Goal: Transaction & Acquisition: Purchase product/service

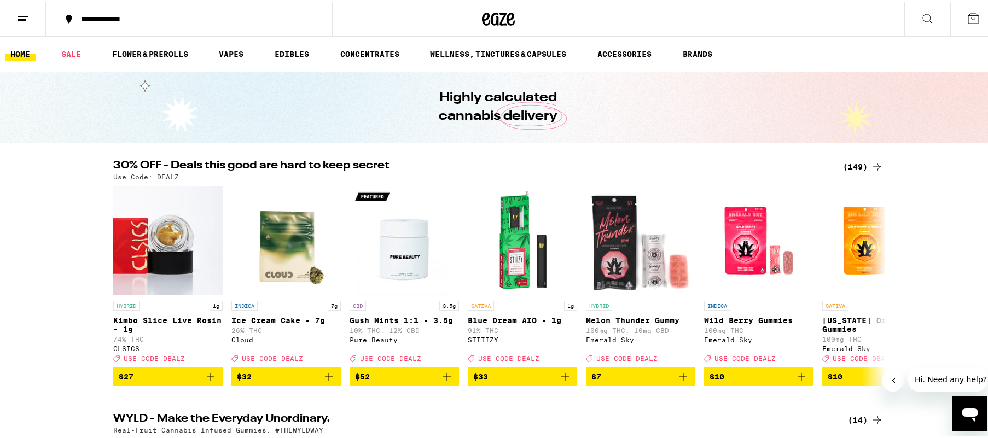
click at [865, 167] on div "(149)" at bounding box center [863, 165] width 41 height 13
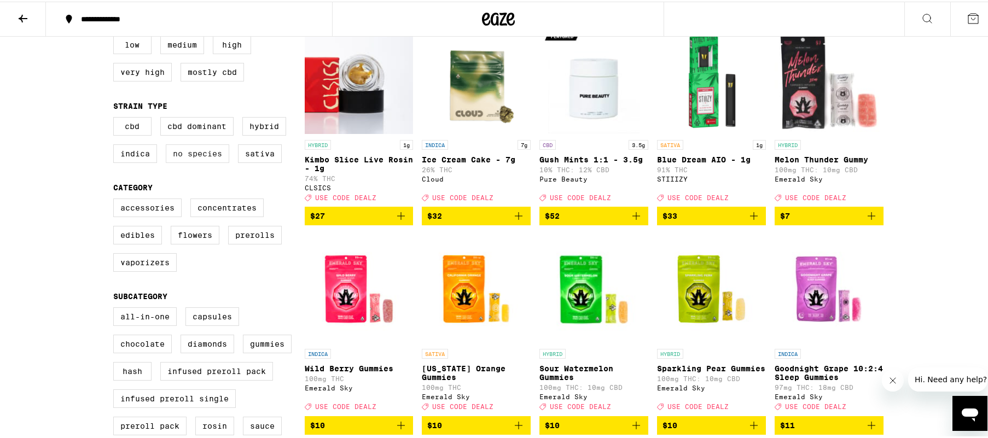
scroll to position [144, 0]
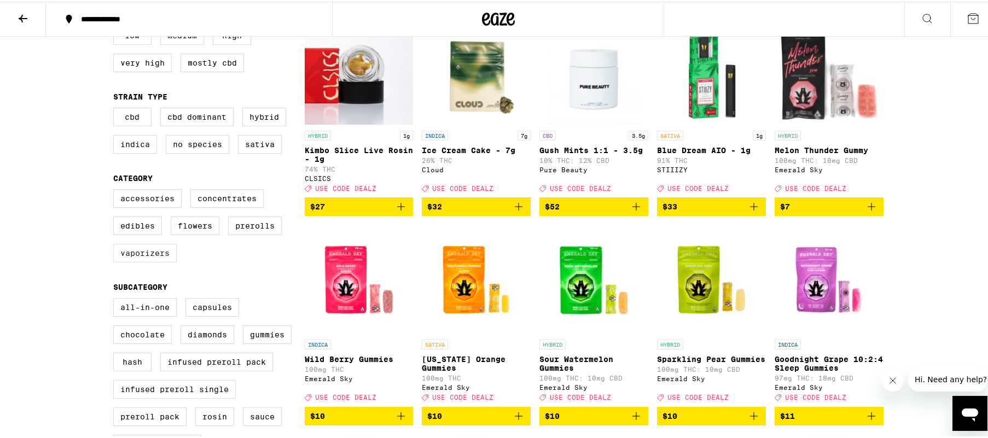
click at [135, 261] on label "Vaporizers" at bounding box center [144, 251] width 63 height 19
click at [116, 190] on input "Vaporizers" at bounding box center [115, 189] width 1 height 1
checkbox input "true"
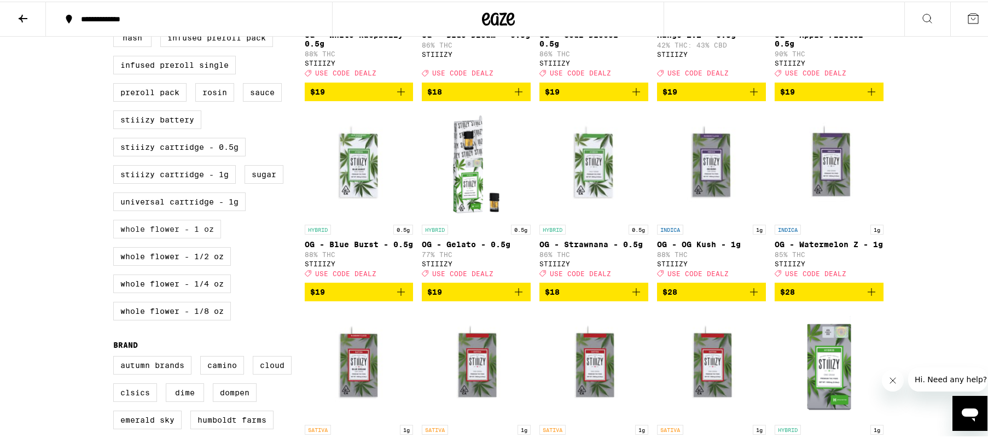
scroll to position [466, 0]
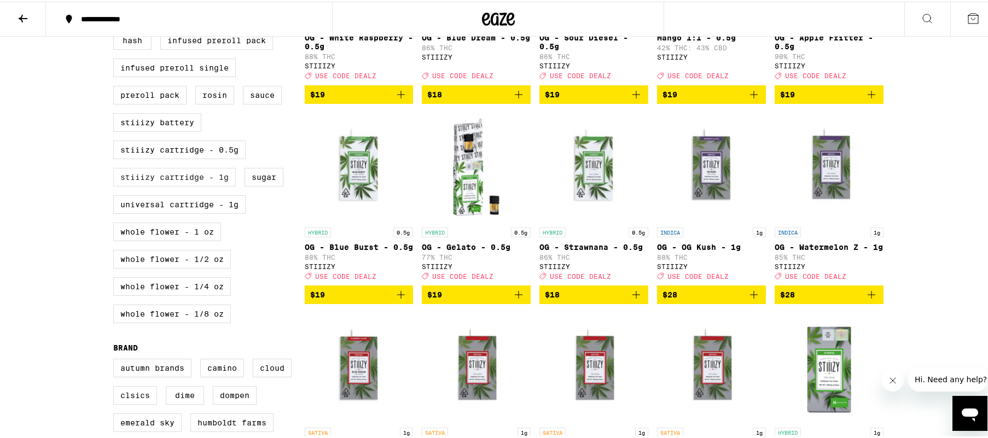
click at [198, 185] on label "STIIIZY Cartridge - 1g" at bounding box center [174, 175] width 123 height 19
checkbox input "true"
